Goal: Task Accomplishment & Management: Manage account settings

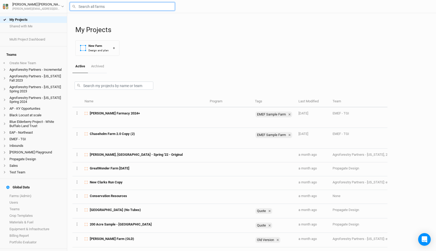
click at [105, 8] on input "text" at bounding box center [122, 6] width 105 height 8
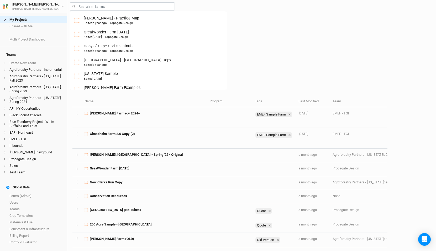
click at [249, 40] on div "My Projects New Farm Design and plan +" at bounding box center [253, 36] width 356 height 47
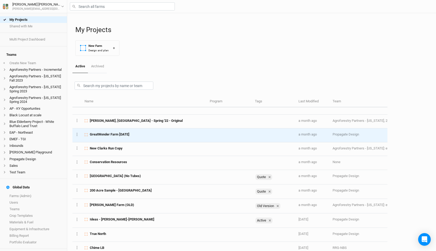
scroll to position [44, 0]
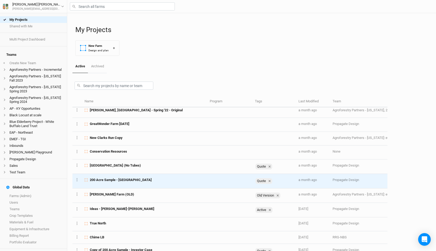
click at [163, 180] on div "200 Acre Sample - [GEOGRAPHIC_DATA]" at bounding box center [144, 179] width 119 height 5
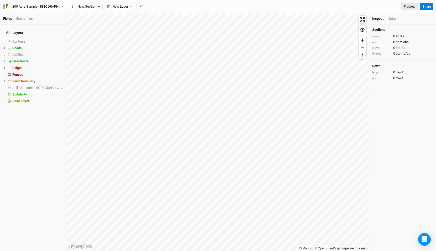
click at [28, 7] on div "200 Acre Sample - [GEOGRAPHIC_DATA]" at bounding box center [36, 6] width 49 height 5
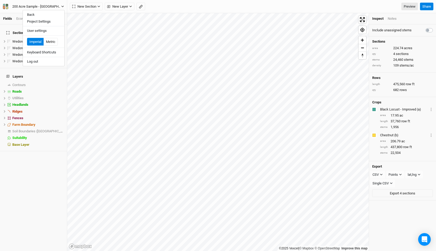
click at [28, 6] on div "200 Acre Sample - [GEOGRAPHIC_DATA]" at bounding box center [36, 6] width 49 height 5
click at [25, 20] on div "Economics" at bounding box center [24, 18] width 17 height 5
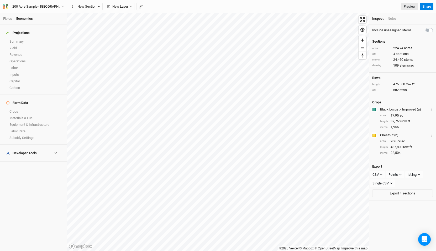
click at [27, 151] on div "Developer Tools" at bounding box center [21, 153] width 30 height 4
click at [32, 191] on link "Margins" at bounding box center [33, 194] width 67 height 7
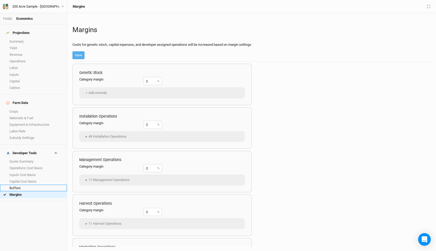
click at [32, 184] on link "Buffers" at bounding box center [33, 187] width 67 height 7
click at [29, 39] on link "Summary" at bounding box center [33, 41] width 67 height 7
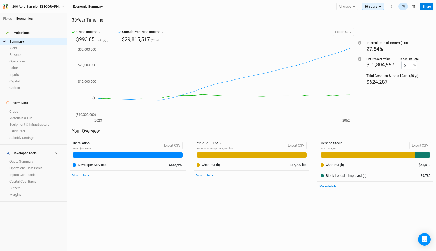
click at [405, 8] on button "button" at bounding box center [403, 7] width 9 height 8
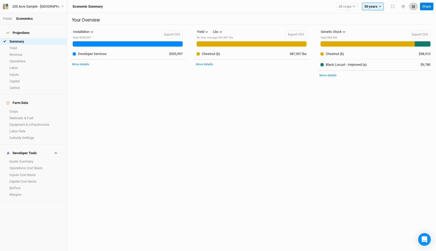
click at [415, 7] on button "button" at bounding box center [413, 7] width 9 height 8
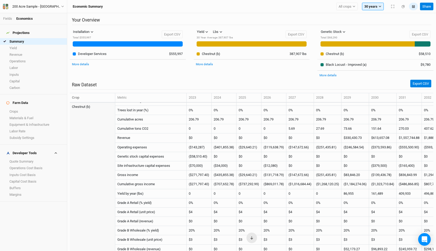
scroll to position [502, 0]
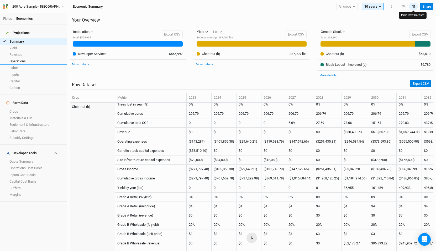
click at [33, 58] on link "Operations" at bounding box center [33, 61] width 67 height 7
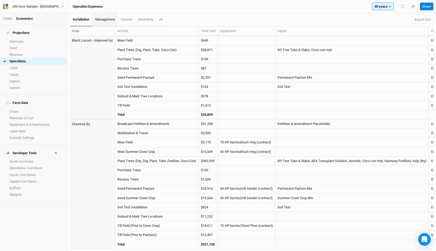
click at [104, 24] on link "management" at bounding box center [104, 19] width 25 height 13
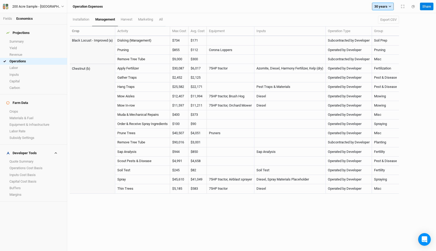
click at [377, 9] on button "30 years" at bounding box center [383, 7] width 22 height 8
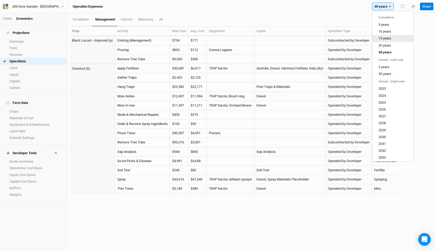
click at [388, 38] on span "15 years" at bounding box center [385, 38] width 13 height 4
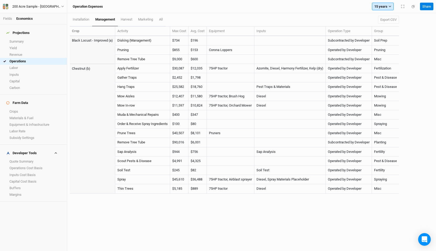
click at [379, 6] on button "15 years" at bounding box center [383, 7] width 22 height 8
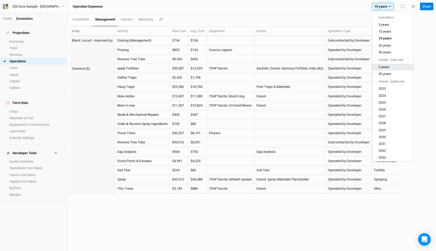
click at [385, 67] on span "5 years" at bounding box center [384, 67] width 11 height 4
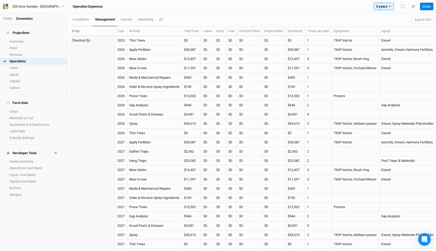
scroll to position [174, 0]
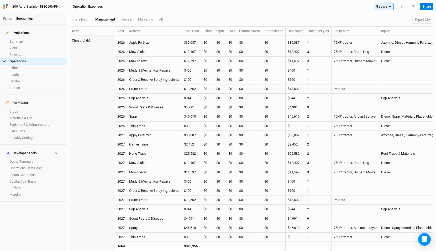
click at [394, 8] on div "5 years Cumulative 5 years 10 years 15 years 20 years 30 years Annual - multi y…" at bounding box center [395, 7] width 46 height 8
click at [387, 8] on button "5 years" at bounding box center [384, 7] width 20 height 8
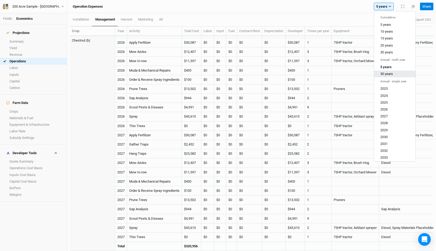
click at [394, 74] on button "30 years" at bounding box center [394, 73] width 41 height 7
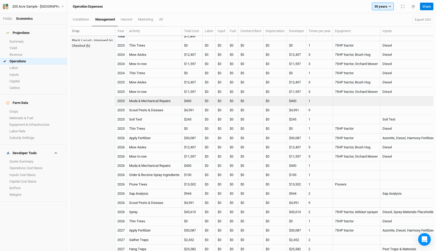
scroll to position [359, 0]
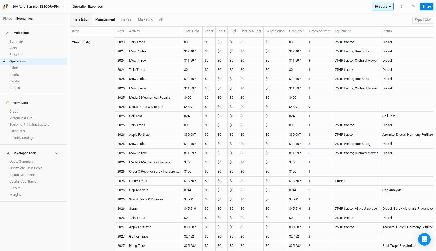
click at [80, 19] on span "installation" at bounding box center [81, 19] width 17 height 4
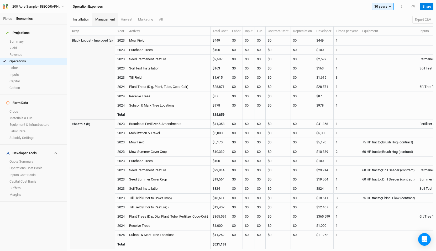
click at [103, 20] on span "management" at bounding box center [105, 19] width 20 height 4
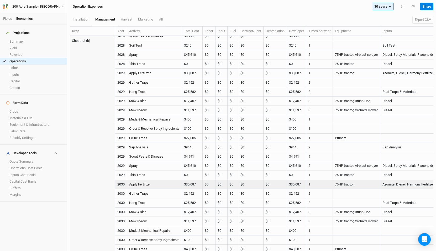
scroll to position [753, 0]
drag, startPoint x: 199, startPoint y: 185, endPoint x: 183, endPoint y: 185, distance: 16.0
click at [183, 185] on td "$30,087" at bounding box center [192, 183] width 21 height 9
copy td "$30,087"
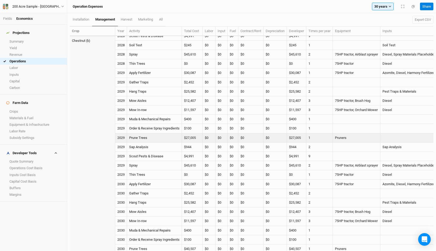
click at [264, 140] on td "$0" at bounding box center [250, 137] width 25 height 9
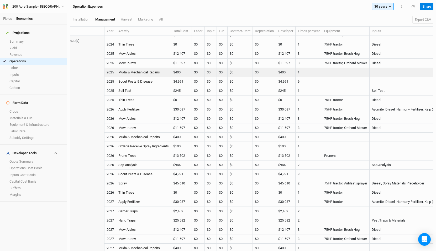
scroll to position [384, 0]
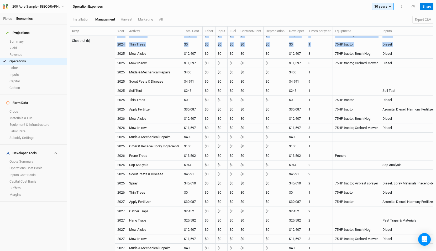
drag, startPoint x: 117, startPoint y: 53, endPoint x: 102, endPoint y: 57, distance: 15.5
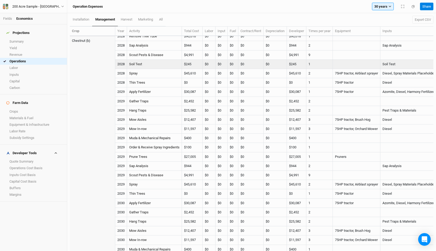
scroll to position [730, 0]
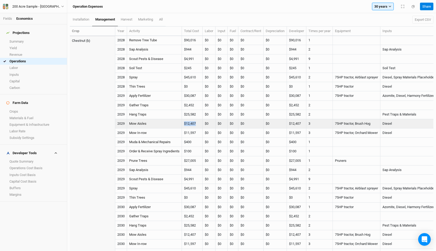
drag, startPoint x: 199, startPoint y: 123, endPoint x: 185, endPoint y: 123, distance: 13.7
click at [185, 123] on td "$12,407" at bounding box center [192, 123] width 21 height 9
copy td "$12,407"
click at [228, 123] on td "$0" at bounding box center [222, 123] width 12 height 9
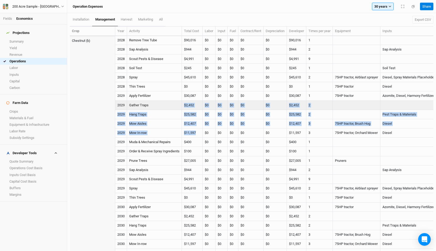
drag, startPoint x: 200, startPoint y: 132, endPoint x: 180, endPoint y: 104, distance: 34.4
click at [194, 103] on td "$2,452" at bounding box center [192, 105] width 21 height 9
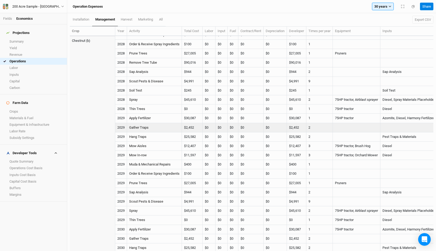
scroll to position [708, 0]
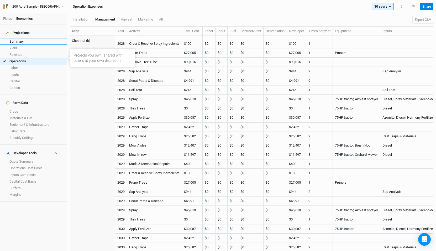
click at [24, 38] on link "Summary" at bounding box center [33, 41] width 67 height 7
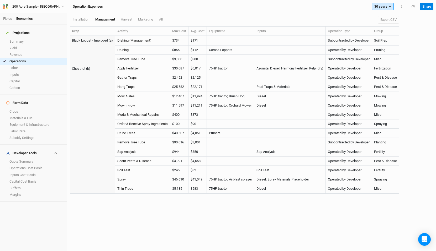
click at [382, 9] on button "30 years" at bounding box center [383, 7] width 22 height 8
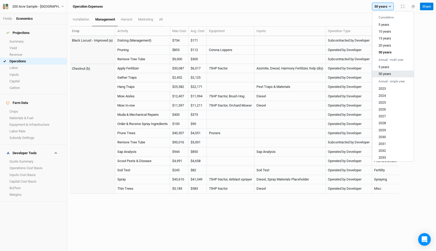
click at [384, 74] on span "30 years" at bounding box center [385, 74] width 13 height 4
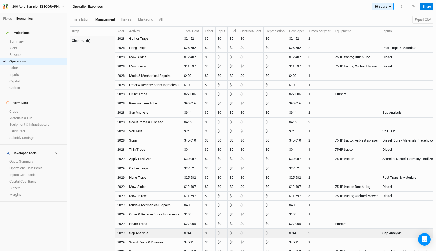
scroll to position [667, 0]
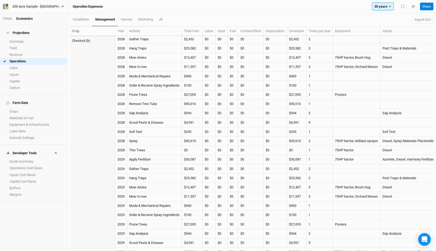
click at [59, 8] on div "200 Acre Sample - [GEOGRAPHIC_DATA]" at bounding box center [36, 6] width 49 height 5
click at [51, 22] on button "Project Settings" at bounding box center [43, 21] width 41 height 7
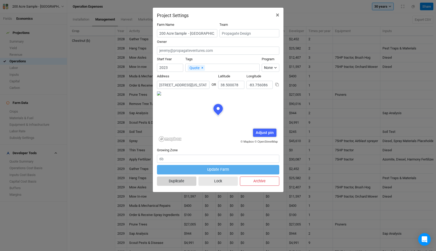
scroll to position [26, 61]
click at [182, 182] on button "Duplicate" at bounding box center [176, 180] width 39 height 9
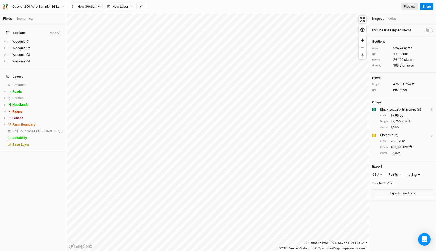
click at [25, 17] on div "Economics" at bounding box center [24, 18] width 17 height 5
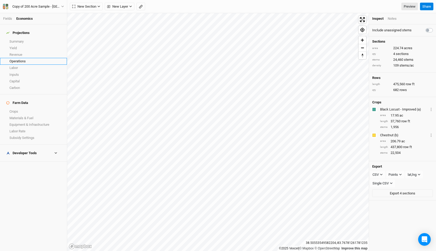
click at [25, 58] on link "Operations" at bounding box center [33, 61] width 67 height 7
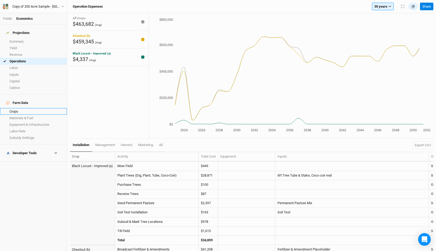
click at [26, 108] on link "Crops" at bounding box center [33, 111] width 67 height 7
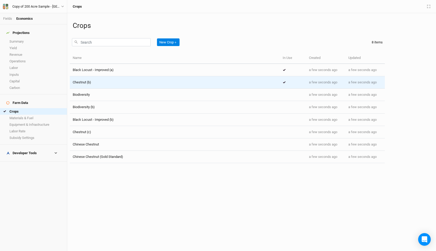
click at [106, 85] on td "Chestnut (b)" at bounding box center [175, 82] width 210 height 12
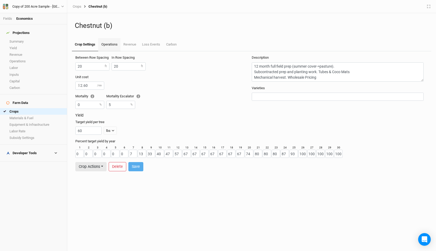
click at [113, 49] on link "Operations" at bounding box center [109, 44] width 22 height 13
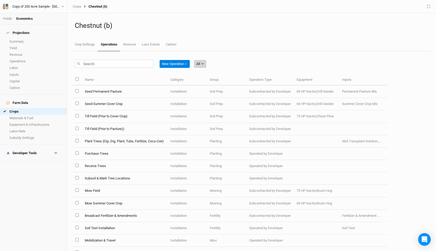
click at [198, 65] on div "All" at bounding box center [198, 63] width 4 height 5
click at [210, 99] on span "Management" at bounding box center [214, 99] width 25 height 6
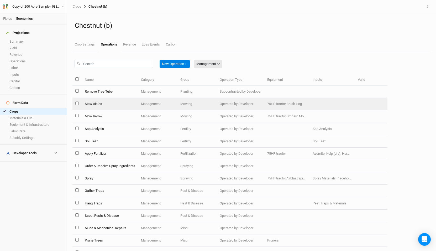
click at [126, 107] on td "Mow Aisles" at bounding box center [110, 104] width 56 height 12
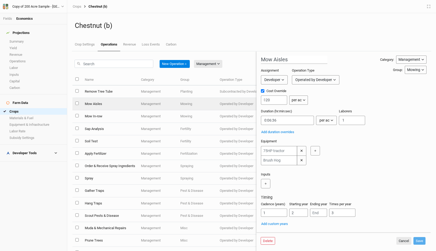
click at [354, 163] on div "✕ ✕ ＋" at bounding box center [343, 155] width 164 height 19
click at [404, 243] on button "Cancel" at bounding box center [404, 241] width 15 height 8
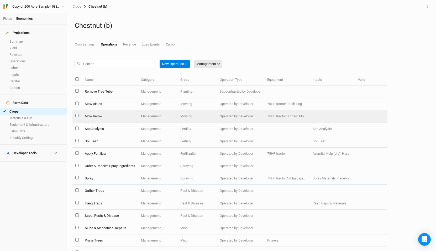
click at [169, 118] on td "Management" at bounding box center [157, 116] width 39 height 12
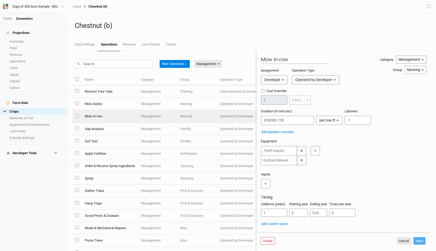
click at [331, 140] on div "Equipment ✕ ✕ ＋" at bounding box center [344, 153] width 166 height 29
click at [262, 91] on input "Cost Override" at bounding box center [262, 90] width 3 height 3
checkbox input "true"
click at [275, 102] on input "number" at bounding box center [274, 99] width 26 height 9
type input "60"
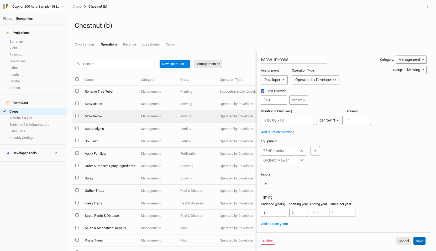
click at [422, 239] on button "Save" at bounding box center [420, 241] width 12 height 8
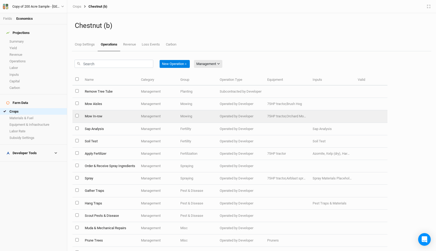
click at [258, 116] on td "Operated by Developer" at bounding box center [241, 116] width 48 height 12
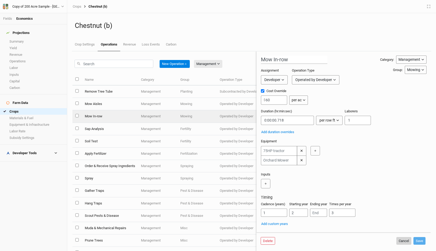
click at [400, 239] on button "Cancel" at bounding box center [404, 241] width 15 height 8
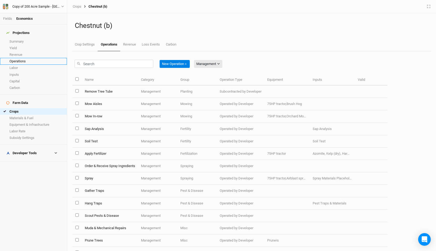
click at [26, 60] on link "Operations" at bounding box center [33, 61] width 67 height 7
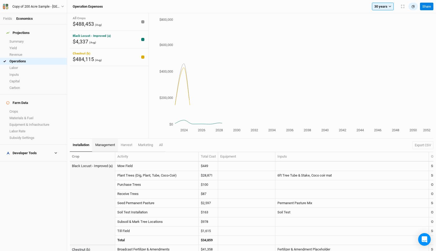
click at [111, 140] on link "management" at bounding box center [104, 144] width 25 height 13
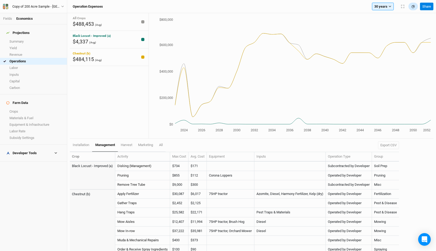
click at [414, 7] on icon "button" at bounding box center [413, 6] width 3 height 3
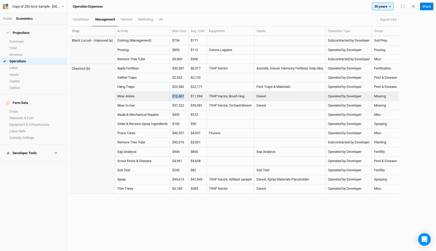
drag, startPoint x: 185, startPoint y: 97, endPoint x: 173, endPoint y: 96, distance: 12.4
click at [173, 96] on td "$12,407" at bounding box center [179, 96] width 18 height 9
drag, startPoint x: 205, startPoint y: 96, endPoint x: 192, endPoint y: 95, distance: 13.1
click at [192, 95] on td "$11,994" at bounding box center [198, 96] width 18 height 9
copy td "$11,994"
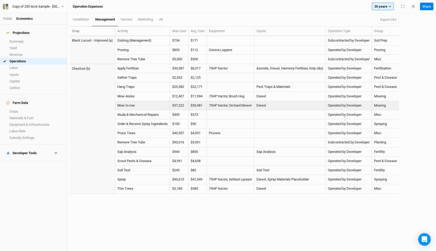
click at [253, 103] on td "75HP tractor, Orchard Mower" at bounding box center [231, 105] width 48 height 9
drag, startPoint x: 186, startPoint y: 105, endPoint x: 169, endPoint y: 105, distance: 17.3
click at [169, 105] on tr "Mow In-row $37,222 $35,981 75HP tractor, Orchard Mower Diesel Operated by Devel…" at bounding box center [234, 105] width 329 height 9
copy tr "$37,222"
click at [127, 104] on link "Mow In-row" at bounding box center [126, 105] width 18 height 4
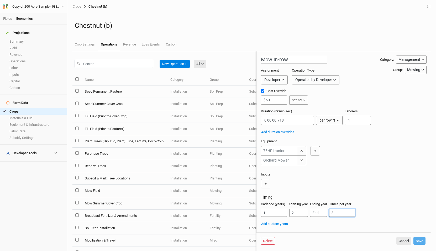
click at [341, 211] on input "3" at bounding box center [342, 212] width 26 height 8
type input "2"
click at [421, 242] on button "Save" at bounding box center [420, 241] width 12 height 8
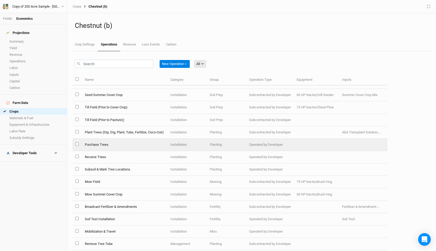
scroll to position [13, 0]
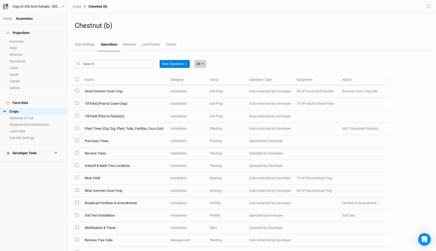
click at [199, 62] on div "All" at bounding box center [198, 63] width 4 height 5
click at [214, 98] on span "Management" at bounding box center [214, 99] width 25 height 6
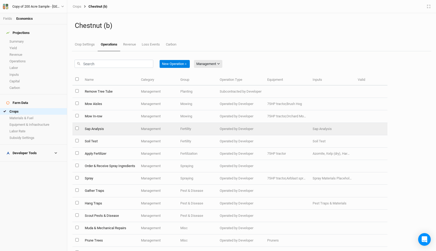
click at [116, 130] on td "Sap Analysis" at bounding box center [110, 129] width 56 height 12
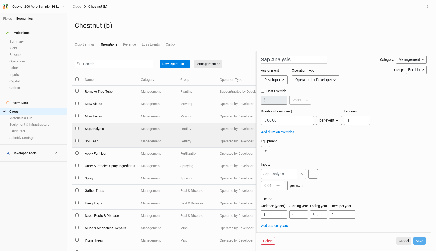
click at [118, 137] on td "Soil Test" at bounding box center [110, 141] width 56 height 12
type input "Soil Test"
type input "3"
type input "1"
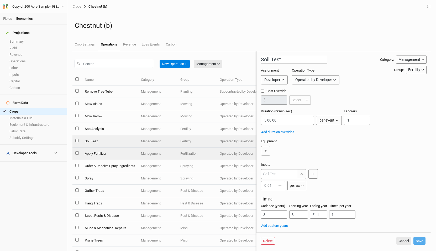
click at [118, 152] on td "Apply Fertilizer" at bounding box center [110, 153] width 56 height 12
type input "Apply Fertilizer"
type input "0:00:28"
type input "1"
type input "4"
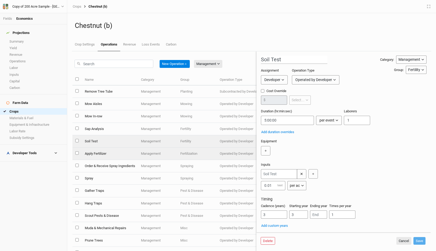
type input "9"
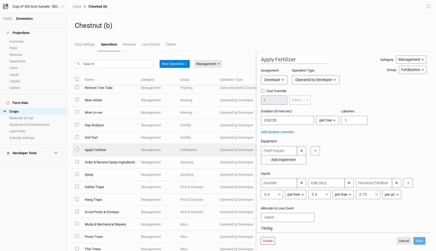
scroll to position [12, 0]
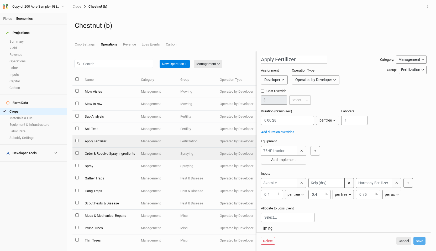
click at [128, 154] on td "Order & Receive Spray Ingredients" at bounding box center [110, 153] width 56 height 12
type input "Order & Receive Spray Ingredients"
type input "5:00:00"
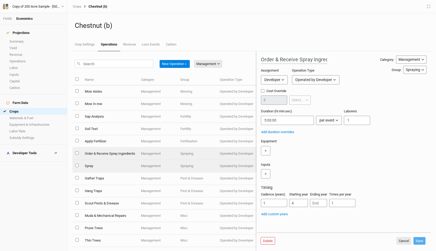
click at [128, 164] on td "Spray" at bounding box center [110, 166] width 56 height 12
type input "Spray"
type input "0:00:00.600"
type input "2"
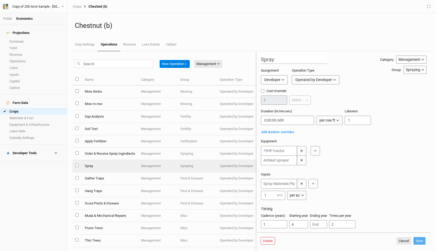
scroll to position [10, 0]
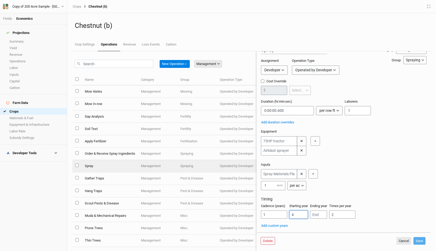
click at [296, 213] on input "4" at bounding box center [298, 214] width 19 height 8
type input "7"
type input "6"
click at [336, 214] on input "2" at bounding box center [342, 214] width 26 height 8
click at [391, 220] on div "Cadence (years) 1 Starting year 6 Ending year Times per year 2" at bounding box center [344, 212] width 166 height 19
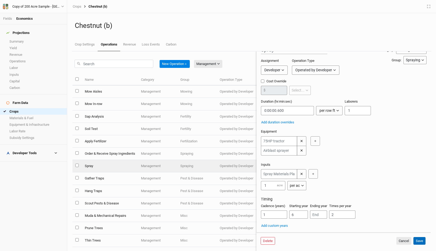
drag, startPoint x: 419, startPoint y: 238, endPoint x: 289, endPoint y: 207, distance: 133.9
click at [289, 207] on form "Spray Category: Management Installation Management Harvest Marketing Group: Spr…" at bounding box center [344, 141] width 174 height 181
click at [297, 214] on input "6" at bounding box center [298, 214] width 19 height 8
type input "8"
click at [417, 241] on button "Save" at bounding box center [420, 241] width 12 height 8
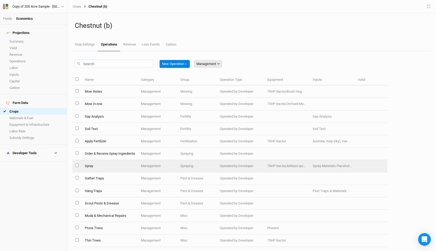
click at [140, 165] on td "Management" at bounding box center [157, 166] width 39 height 12
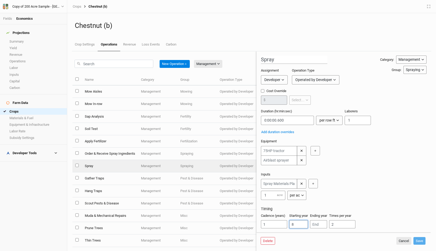
click at [300, 224] on input "8" at bounding box center [298, 224] width 19 height 8
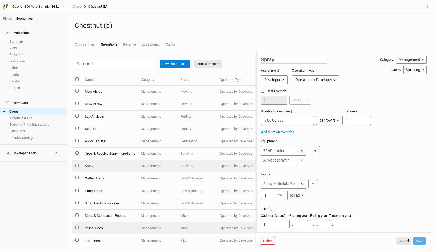
click at [195, 227] on td "Misc" at bounding box center [197, 228] width 39 height 12
type input "Prune Trees"
type input "0:01:48"
type input "4"
type input "8"
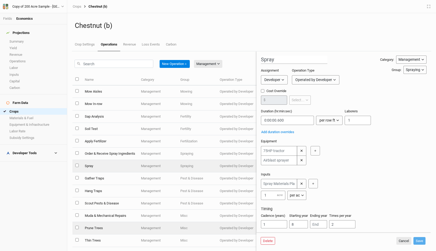
type input "1"
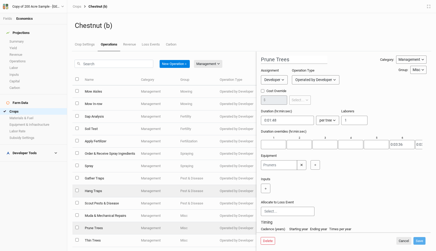
click at [121, 189] on td "Hang Traps" at bounding box center [110, 191] width 56 height 12
type input "Hang Traps"
type input "0:00:01.008"
type input "5"
type input "2"
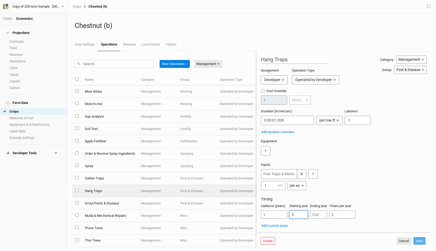
click at [296, 214] on input "5" at bounding box center [298, 214] width 19 height 8
type input "8"
click at [421, 239] on button "Save" at bounding box center [420, 241] width 12 height 8
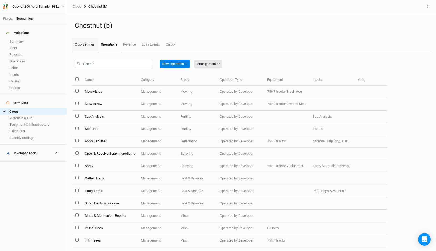
click at [88, 45] on link "Crop Settings" at bounding box center [85, 44] width 26 height 13
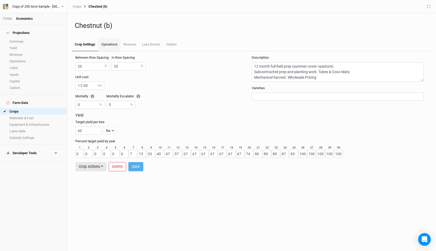
click at [108, 41] on link "Operations" at bounding box center [109, 44] width 22 height 13
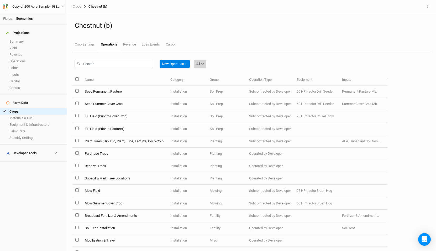
click at [200, 64] on div "All" at bounding box center [198, 63] width 4 height 5
click at [214, 98] on span "Management" at bounding box center [214, 99] width 25 height 6
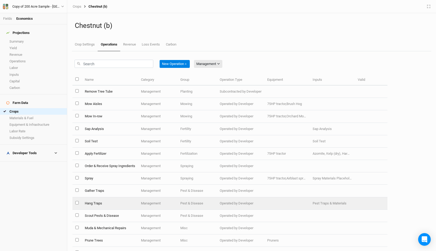
click at [115, 202] on td "Hang Traps" at bounding box center [110, 203] width 56 height 12
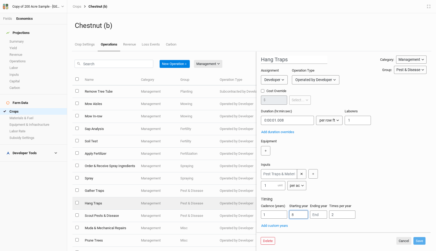
click at [302, 213] on input "8" at bounding box center [298, 214] width 19 height 8
type input "7"
click at [422, 241] on button "Save" at bounding box center [420, 241] width 12 height 8
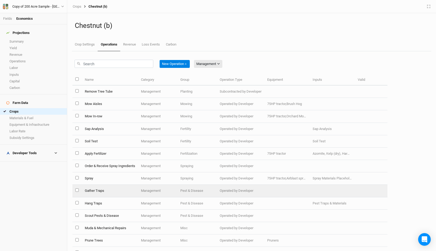
click at [126, 191] on td "Gather Traps" at bounding box center [110, 190] width 56 height 12
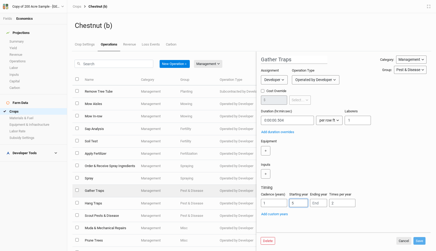
click at [297, 205] on input "5" at bounding box center [298, 203] width 19 height 8
type input "7"
click at [416, 238] on button "Save" at bounding box center [420, 241] width 12 height 8
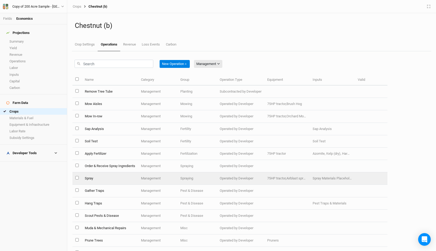
click at [103, 179] on td "Spray" at bounding box center [110, 178] width 56 height 12
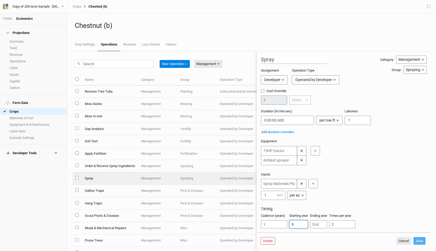
click at [299, 226] on input "8" at bounding box center [298, 224] width 19 height 8
type input "7"
click at [423, 241] on button "Save" at bounding box center [420, 241] width 12 height 8
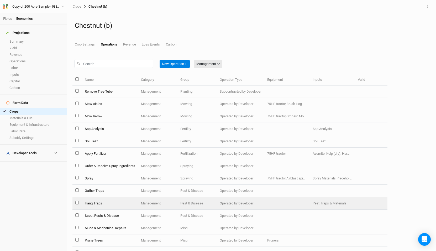
scroll to position [12, 0]
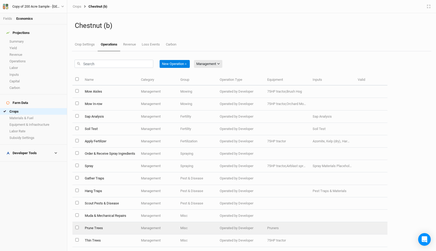
click at [108, 230] on td "Prune Trees" at bounding box center [110, 228] width 56 height 12
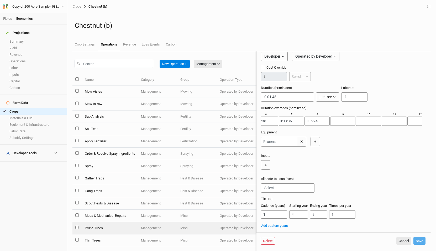
scroll to position [0, 155]
click at [401, 239] on button "Cancel" at bounding box center [404, 241] width 15 height 8
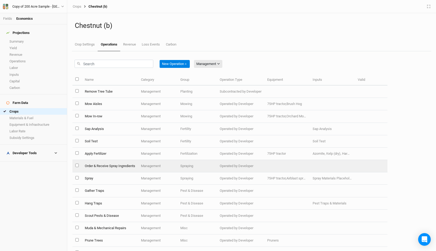
scroll to position [12, 0]
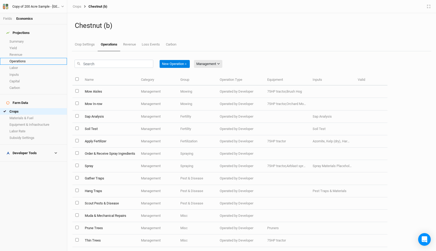
click at [20, 58] on link "Operations" at bounding box center [33, 61] width 67 height 7
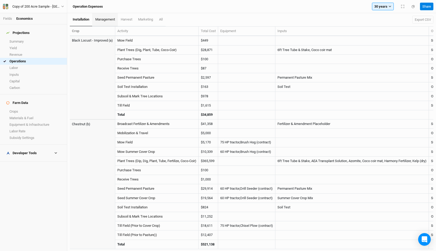
click at [98, 20] on span "management" at bounding box center [105, 19] width 20 height 4
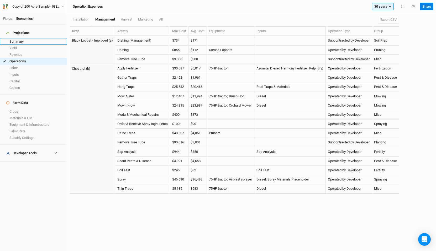
click at [24, 39] on link "Summary" at bounding box center [33, 41] width 67 height 7
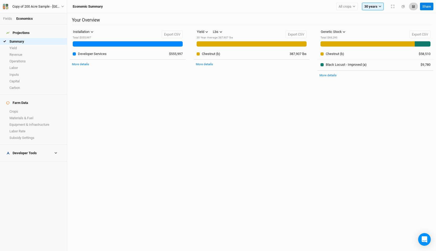
click at [410, 9] on button "button" at bounding box center [413, 7] width 9 height 8
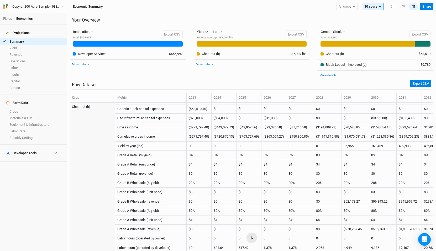
scroll to position [490, 0]
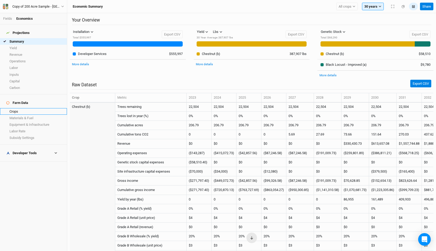
click at [15, 108] on link "Crops" at bounding box center [33, 111] width 67 height 7
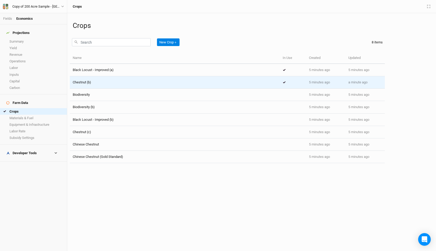
click at [120, 83] on div "Chestnut (b)" at bounding box center [175, 82] width 204 height 5
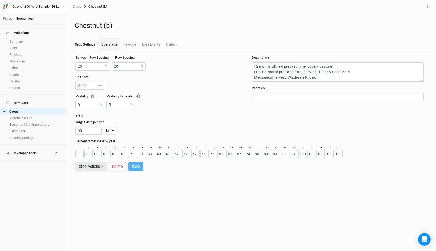
click at [111, 49] on link "Operations" at bounding box center [109, 44] width 22 height 13
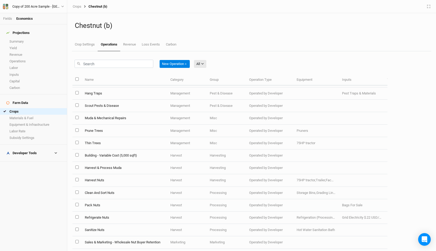
scroll to position [285, 0]
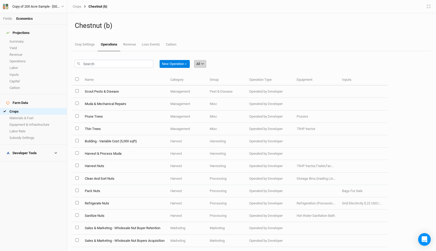
click at [197, 66] on button "All" at bounding box center [200, 64] width 12 height 8
click at [216, 100] on span "Management" at bounding box center [214, 99] width 25 height 6
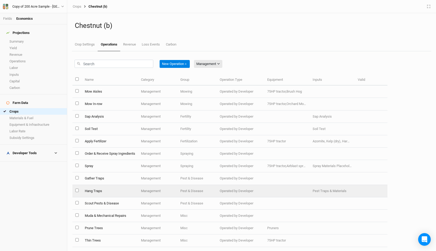
scroll to position [0, 0]
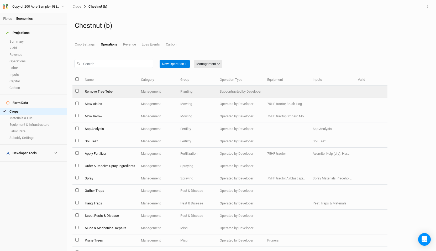
click at [128, 94] on td "Remove Tree Tube" at bounding box center [110, 91] width 56 height 12
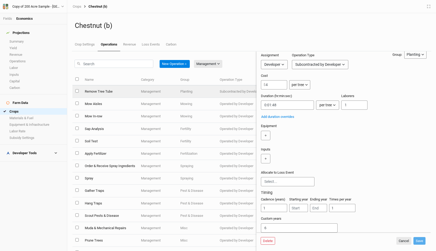
scroll to position [19, 0]
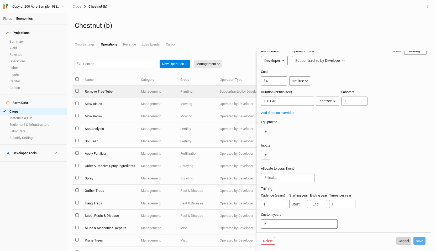
click at [401, 241] on button "Cancel" at bounding box center [404, 241] width 15 height 8
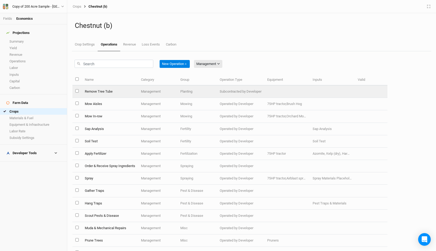
click at [129, 94] on td "Remove Tree Tube" at bounding box center [110, 91] width 56 height 12
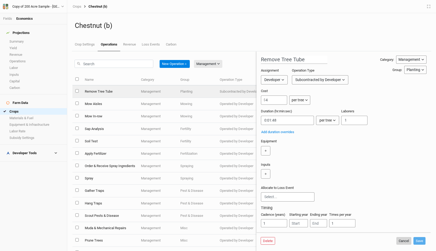
click at [401, 241] on button "Cancel" at bounding box center [404, 241] width 15 height 8
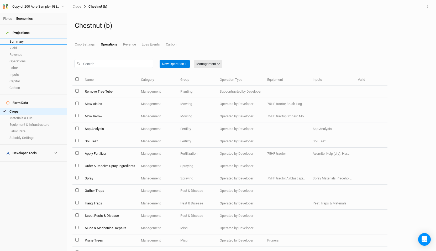
click at [22, 39] on link "Summary" at bounding box center [33, 41] width 67 height 7
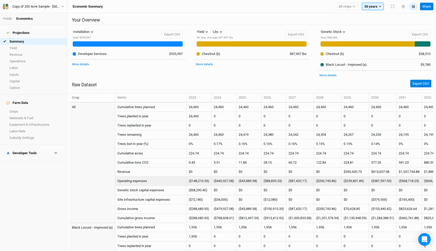
scroll to position [1, 0]
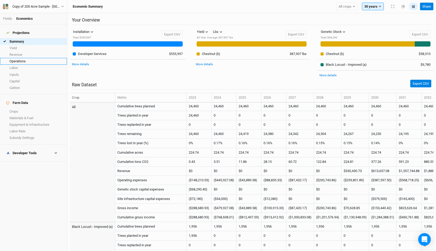
click at [17, 60] on link "Operations" at bounding box center [33, 61] width 67 height 7
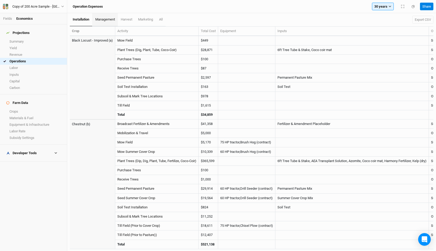
click at [105, 17] on link "management" at bounding box center [104, 19] width 25 height 13
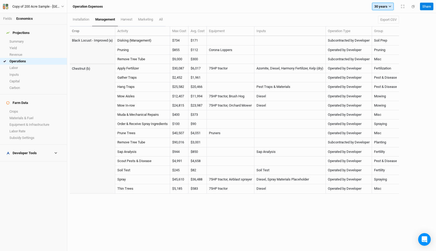
click at [383, 4] on button "30 years" at bounding box center [383, 7] width 22 height 8
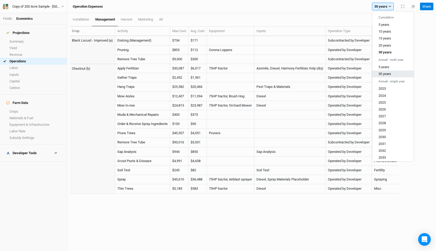
click at [389, 75] on span "30 years" at bounding box center [385, 74] width 13 height 4
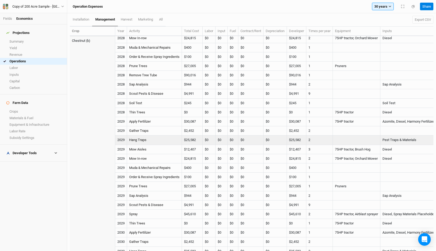
scroll to position [646, 0]
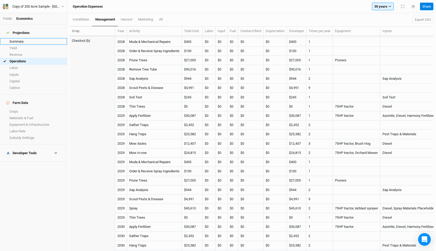
click at [25, 38] on link "Summary" at bounding box center [33, 41] width 67 height 7
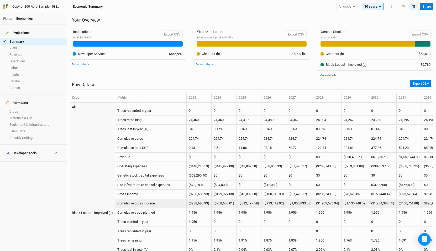
scroll to position [15, 0]
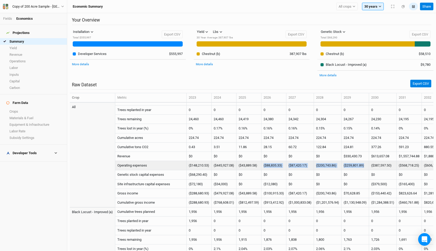
drag, startPoint x: 373, startPoint y: 165, endPoint x: 266, endPoint y: 166, distance: 106.9
copy tr "($88,835.33) ($87,420.17) ($200,743.86) ($259,801.89)"
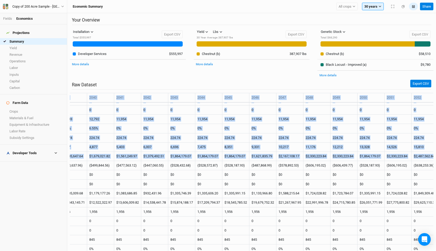
scroll to position [15, 568]
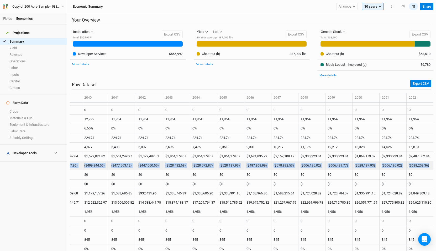
drag, startPoint x: 118, startPoint y: 165, endPoint x: 429, endPoint y: 164, distance: 310.6
copy tr "Operating expenses ($148,210.53) ($445,927.08) ($43,889.58) ($88,835.33) ($87,4…"
